Goal: Task Accomplishment & Management: Manage account settings

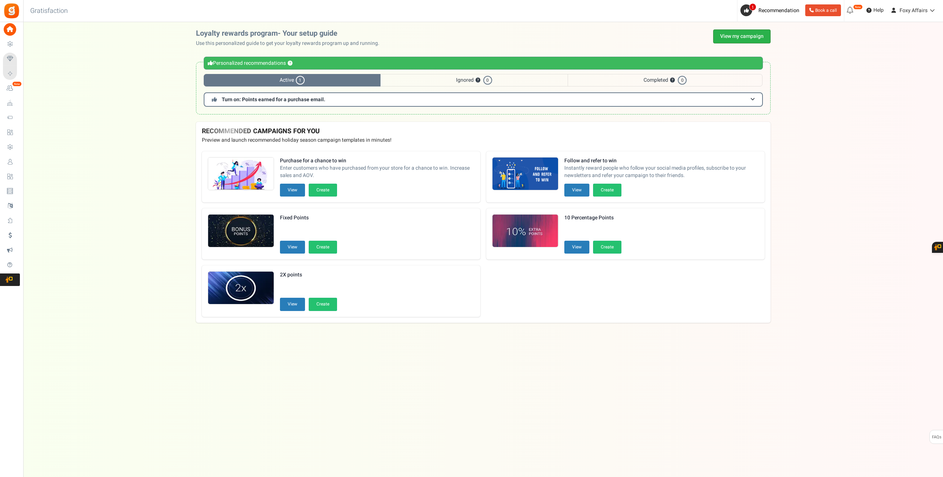
click at [756, 33] on link "View my campaign" at bounding box center [741, 36] width 57 height 14
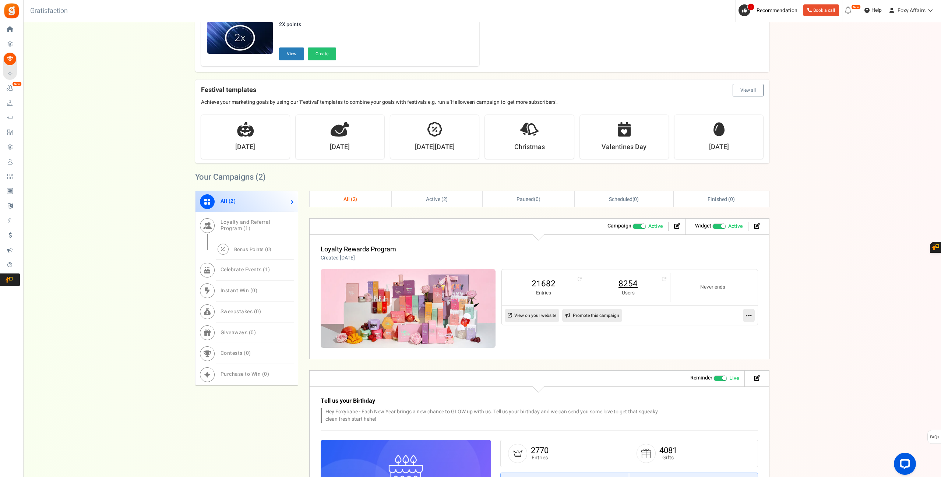
scroll to position [182, 0]
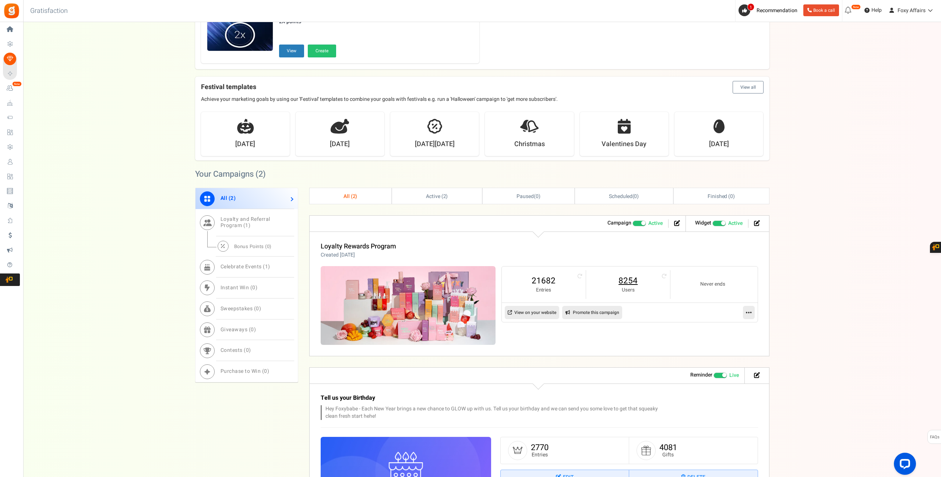
click at [632, 284] on link "8254" at bounding box center [628, 281] width 69 height 12
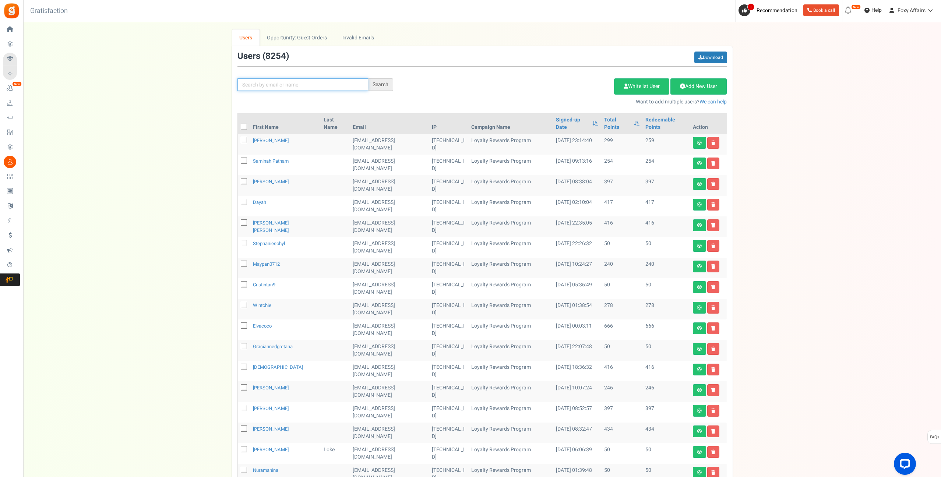
click at [344, 86] on input "text" at bounding box center [303, 84] width 131 height 13
paste input "[EMAIL_ADDRESS][DOMAIN_NAME]"
type input "[EMAIL_ADDRESS][DOMAIN_NAME]"
click at [380, 84] on div "Search" at bounding box center [380, 84] width 25 height 13
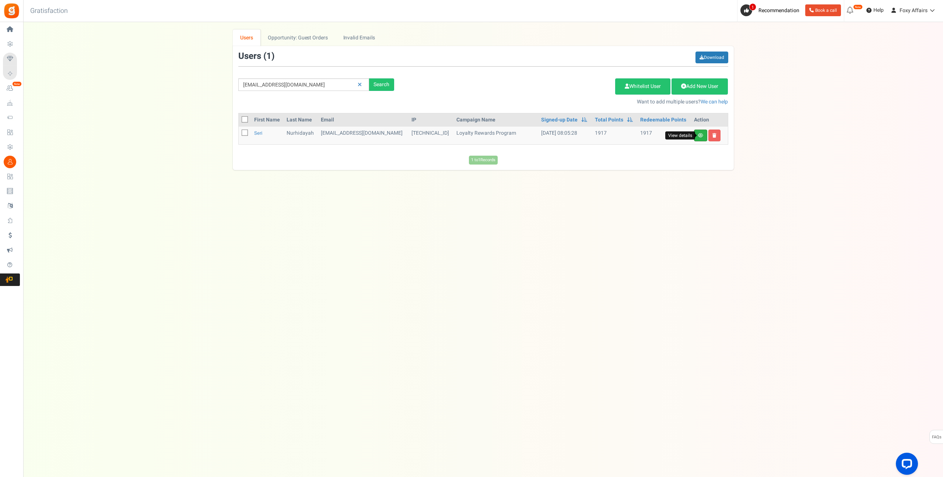
click at [701, 134] on icon at bounding box center [700, 135] width 5 height 4
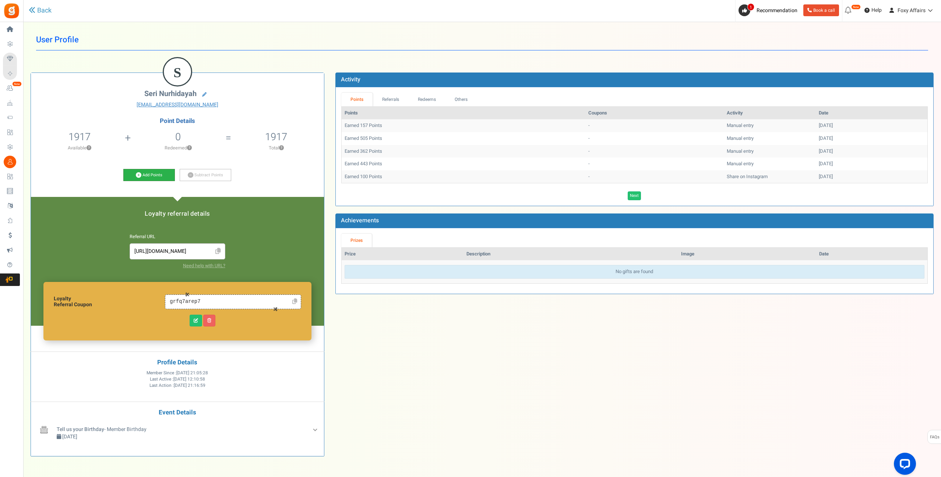
click at [140, 174] on icon at bounding box center [139, 175] width 6 height 6
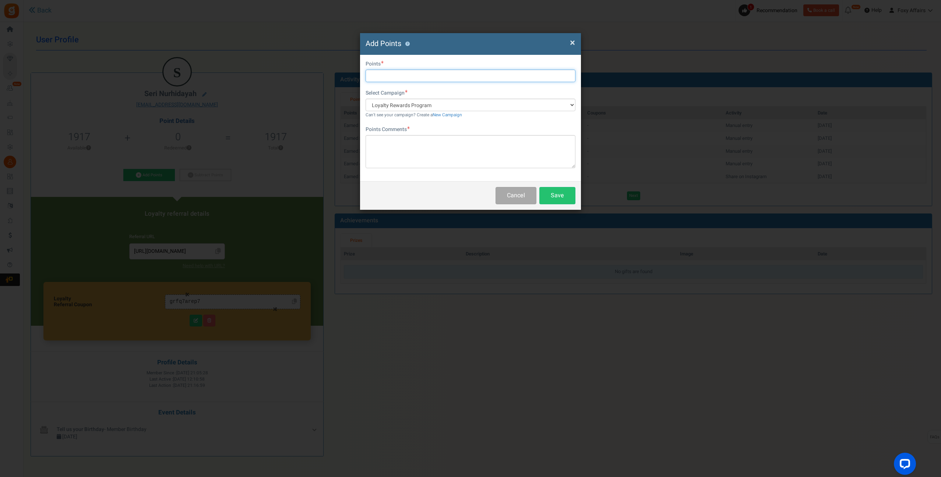
click at [481, 76] on input "text" at bounding box center [471, 76] width 210 height 13
type input "208"
click at [428, 155] on textarea at bounding box center [471, 151] width 210 height 33
type textarea "TikTok Order"
drag, startPoint x: 553, startPoint y: 197, endPoint x: 731, endPoint y: 119, distance: 194.6
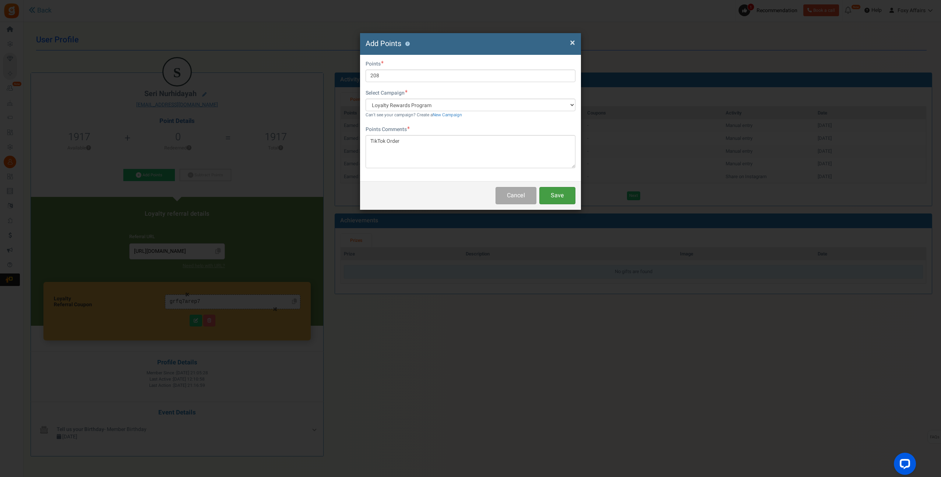
click at [553, 197] on button "Save" at bounding box center [557, 195] width 36 height 17
